Goal: Task Accomplishment & Management: Use online tool/utility

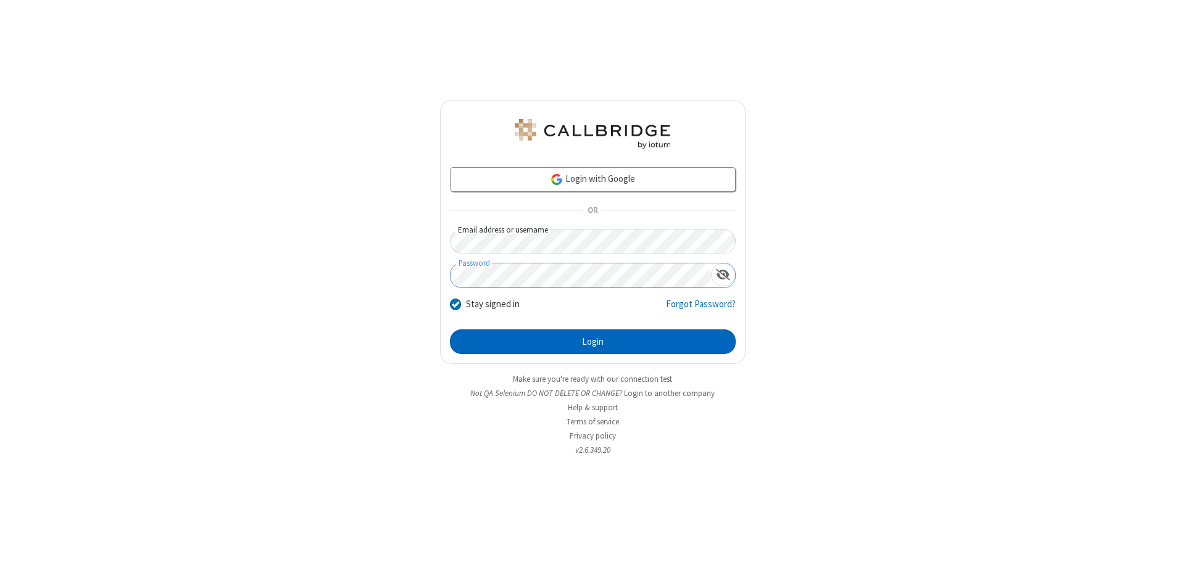
click at [593, 342] on button "Login" at bounding box center [593, 342] width 286 height 25
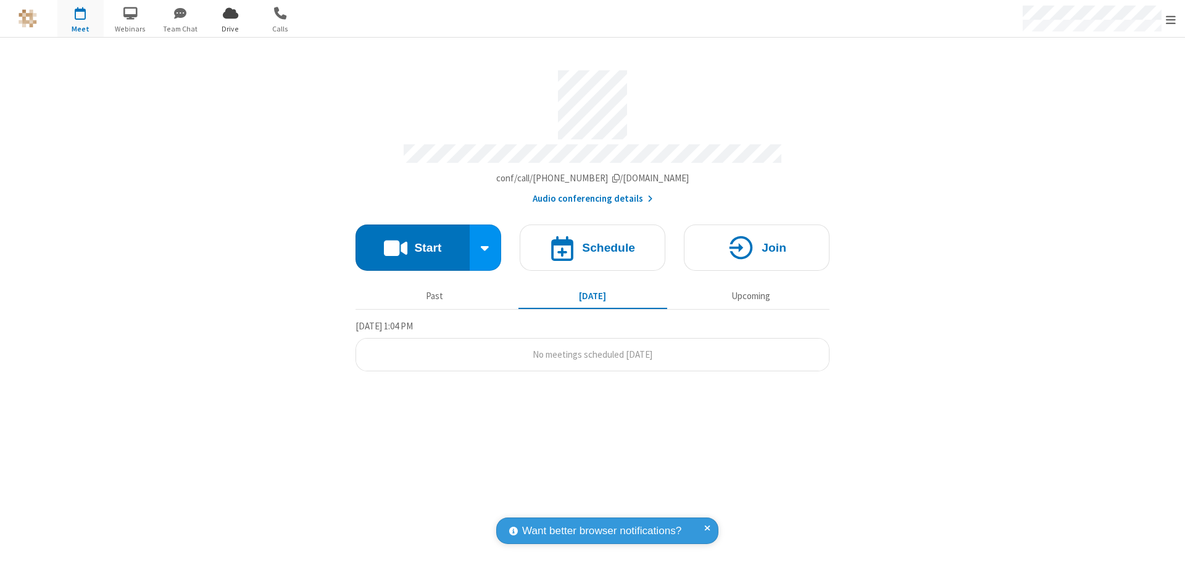
click at [1171, 19] on span "Open menu" at bounding box center [1171, 20] width 10 height 12
click at [230, 28] on span "Drive" at bounding box center [230, 28] width 46 height 11
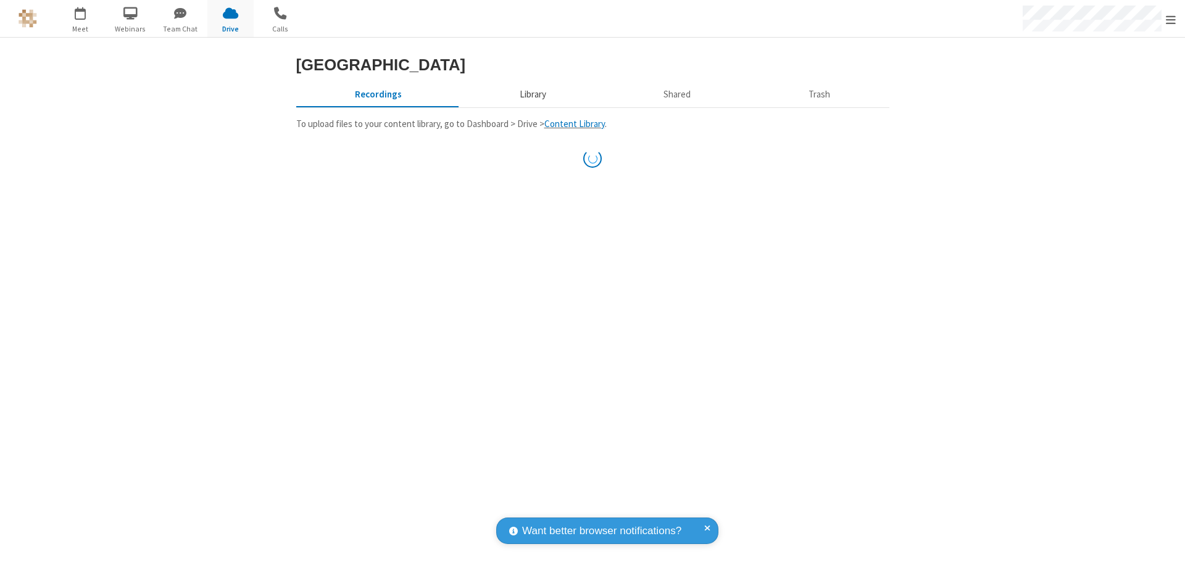
click at [531, 106] on button "Library" at bounding box center [532, 94] width 144 height 23
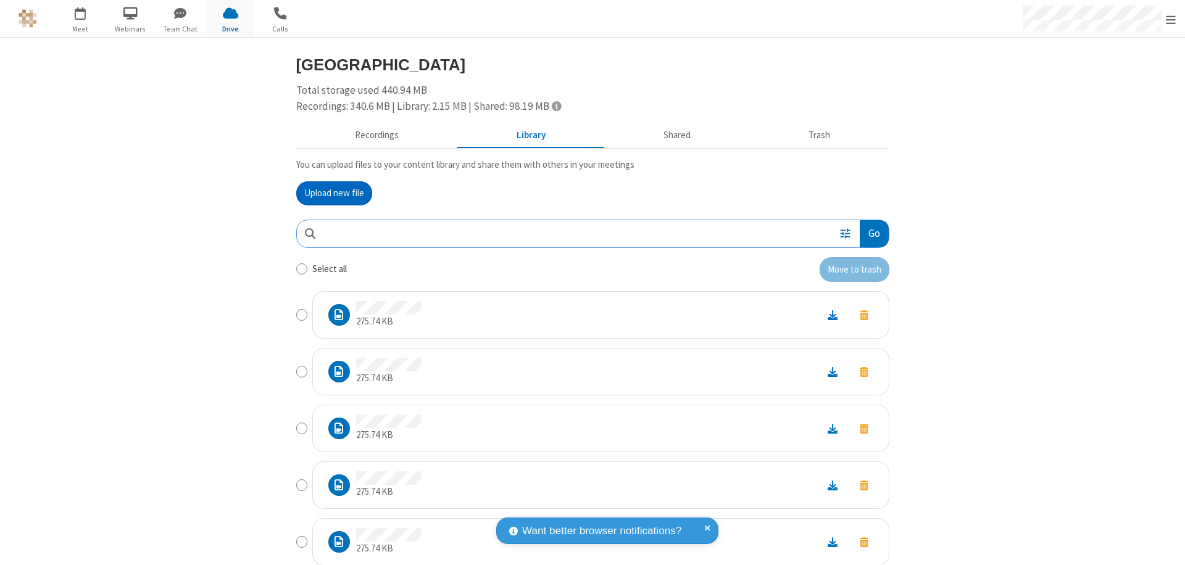
click at [329, 193] on button "Upload new file" at bounding box center [334, 193] width 76 height 25
